Goal: Find specific page/section: Find specific page/section

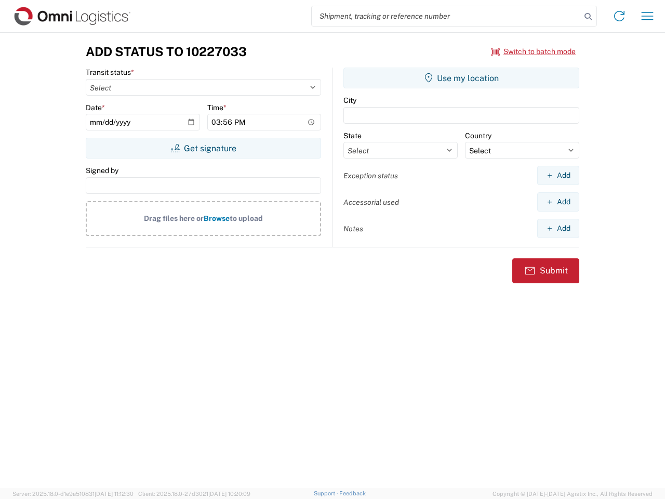
click at [447, 16] on input "search" at bounding box center [446, 16] width 269 height 20
click at [589, 17] on icon at bounding box center [588, 16] width 15 height 15
click at [620, 16] on icon at bounding box center [619, 16] width 17 height 17
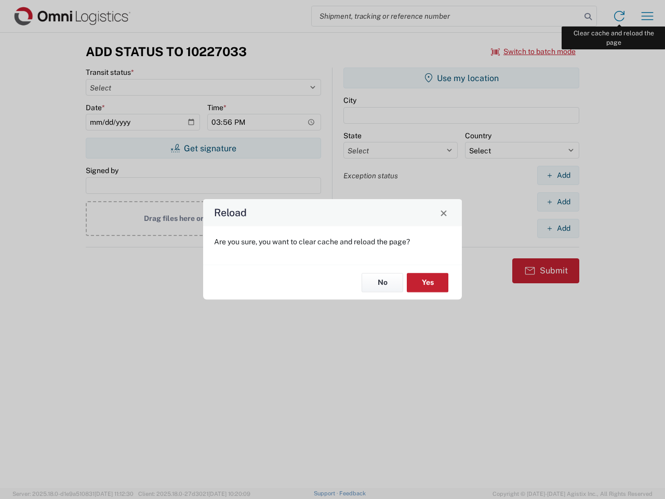
click at [648, 16] on div "Reload Are you sure, you want to clear cache and reload the page? No Yes" at bounding box center [332, 249] width 665 height 499
click at [534, 51] on div "Reload Are you sure, you want to clear cache and reload the page? No Yes" at bounding box center [332, 249] width 665 height 499
click at [203, 148] on div "Reload Are you sure, you want to clear cache and reload the page? No Yes" at bounding box center [332, 249] width 665 height 499
click at [462, 78] on div "Reload Are you sure, you want to clear cache and reload the page? No Yes" at bounding box center [332, 249] width 665 height 499
click at [558, 175] on div "Reload Are you sure, you want to clear cache and reload the page? No Yes" at bounding box center [332, 249] width 665 height 499
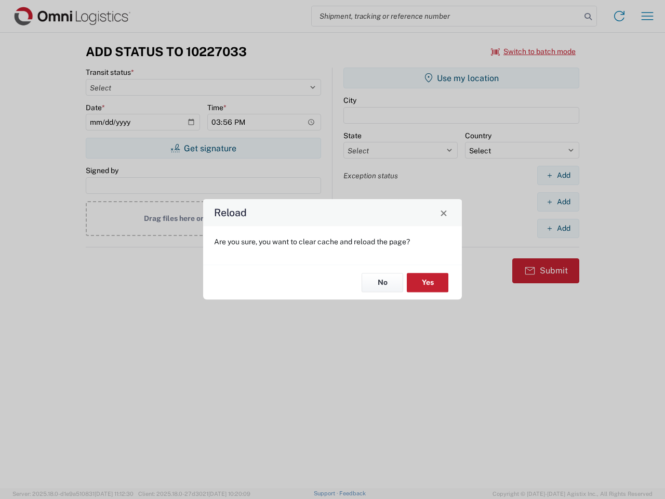
click at [558, 202] on div "Reload Are you sure, you want to clear cache and reload the page? No Yes" at bounding box center [332, 249] width 665 height 499
click at [558, 228] on div "Reload Are you sure, you want to clear cache and reload the page? No Yes" at bounding box center [332, 249] width 665 height 499
